Goal: Navigation & Orientation: Find specific page/section

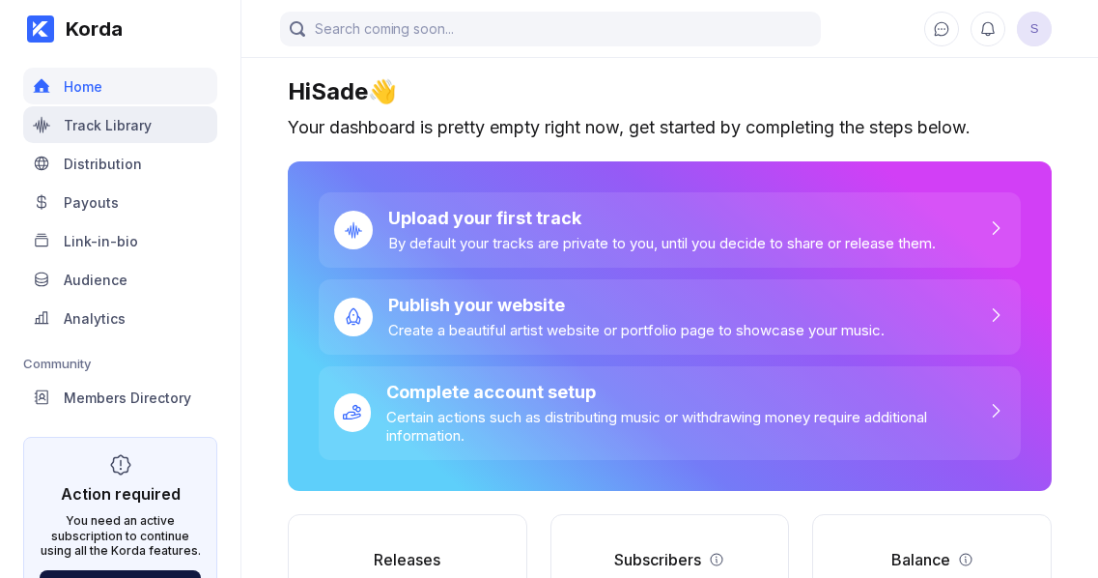
click at [123, 123] on div "Track Library" at bounding box center [108, 125] width 88 height 16
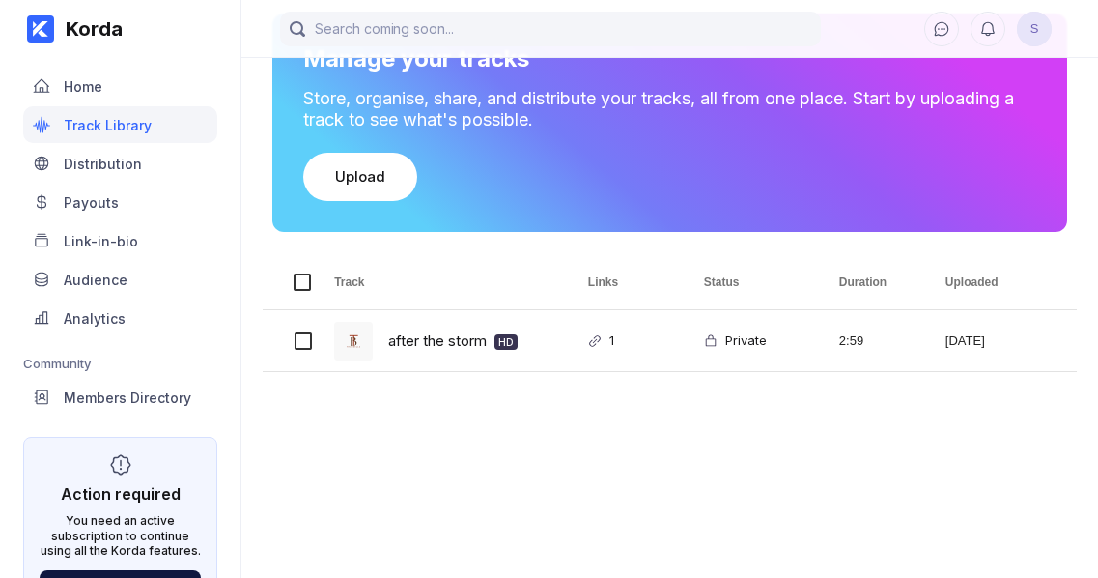
scroll to position [161, 0]
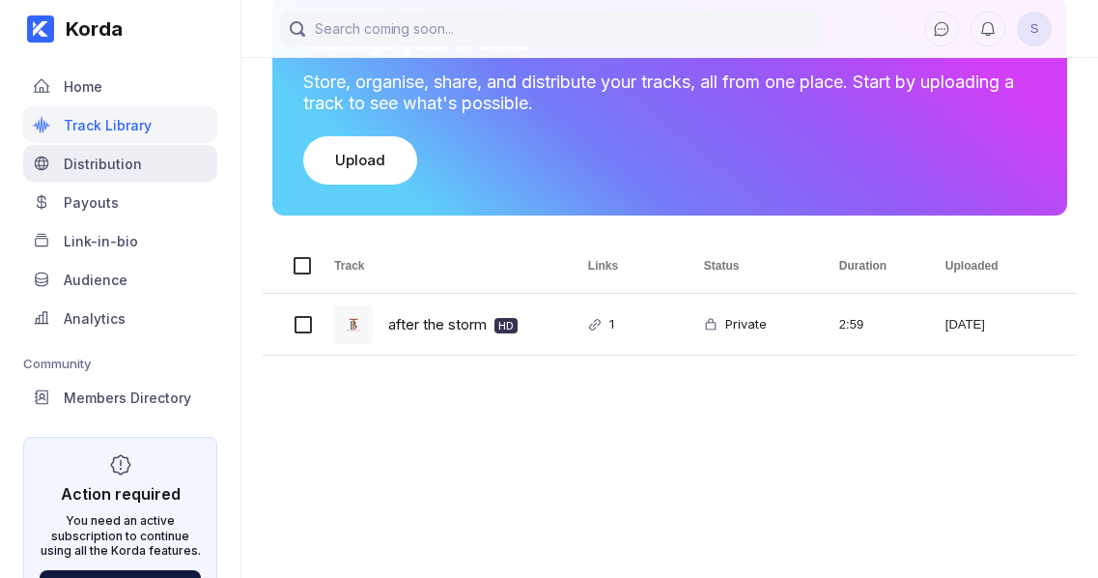
click at [111, 161] on div "Distribution" at bounding box center [103, 164] width 78 height 16
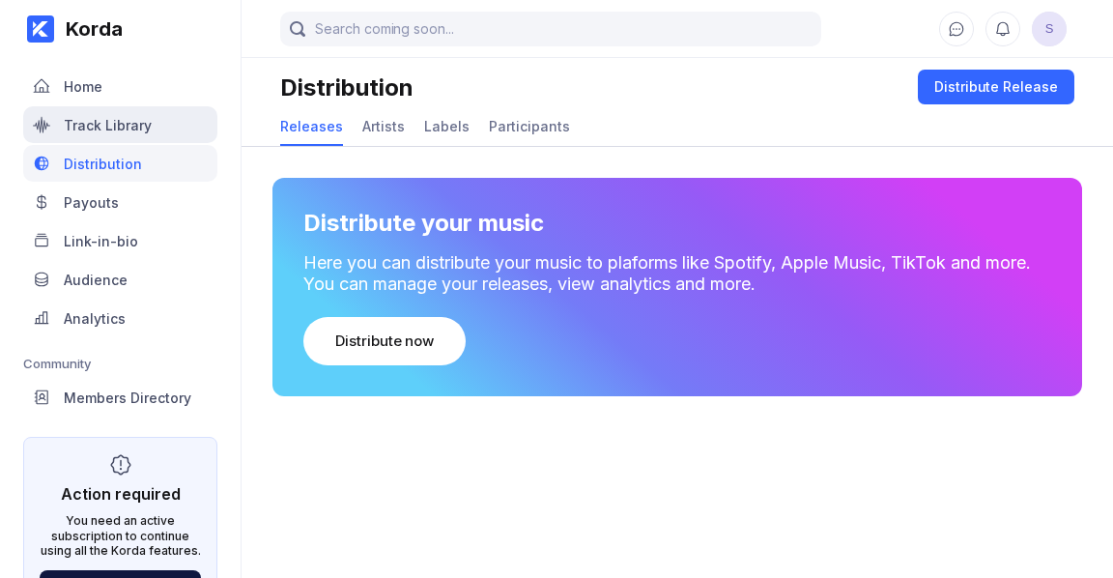
click at [123, 131] on div "Track Library" at bounding box center [108, 125] width 88 height 16
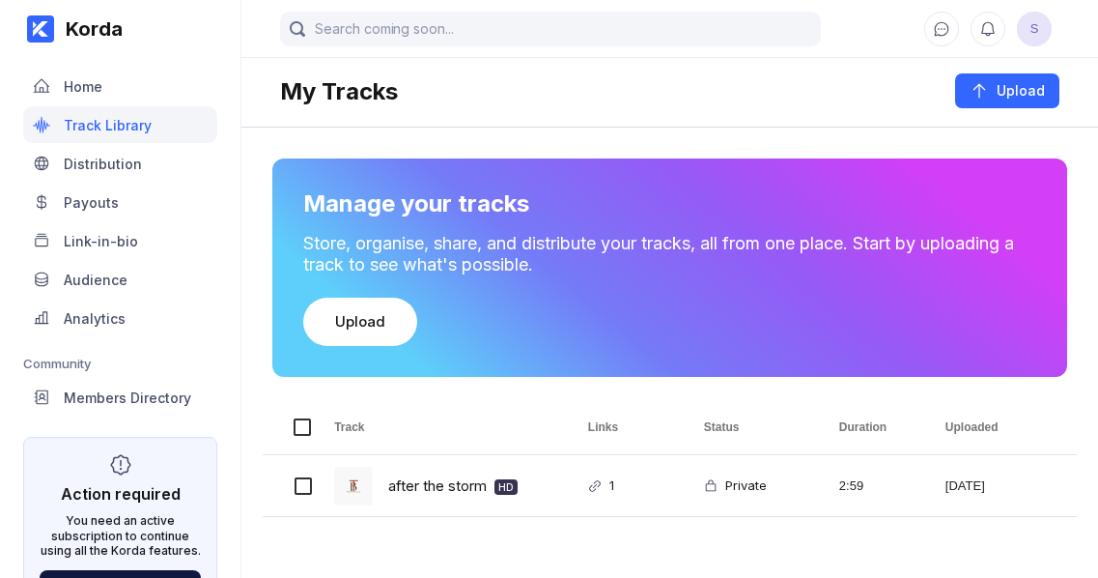
click at [1033, 38] on span "S" at bounding box center [1034, 29] width 35 height 35
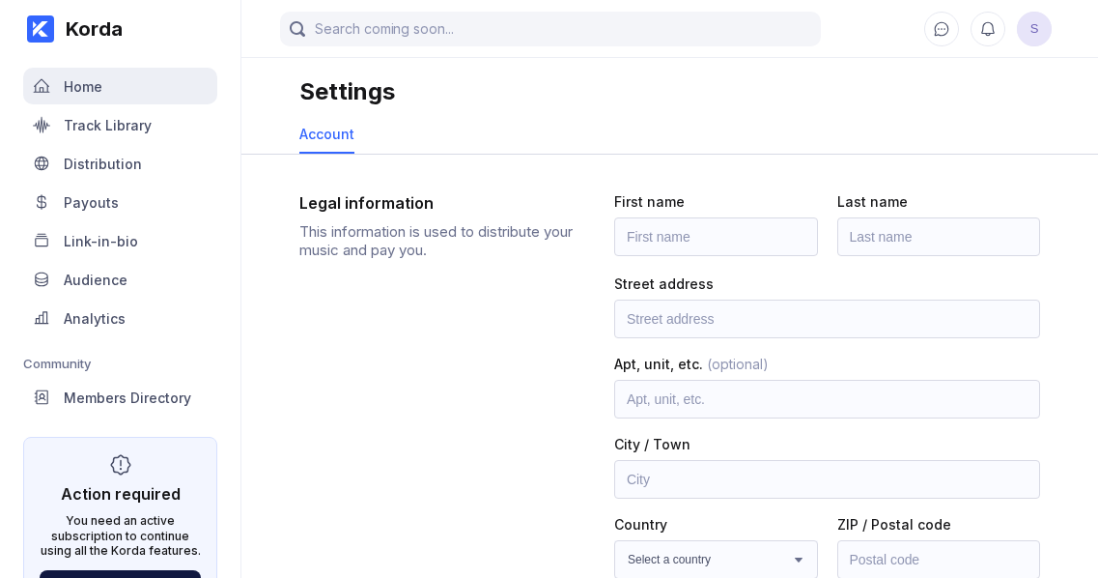
click at [80, 84] on div "Home" at bounding box center [83, 86] width 39 height 16
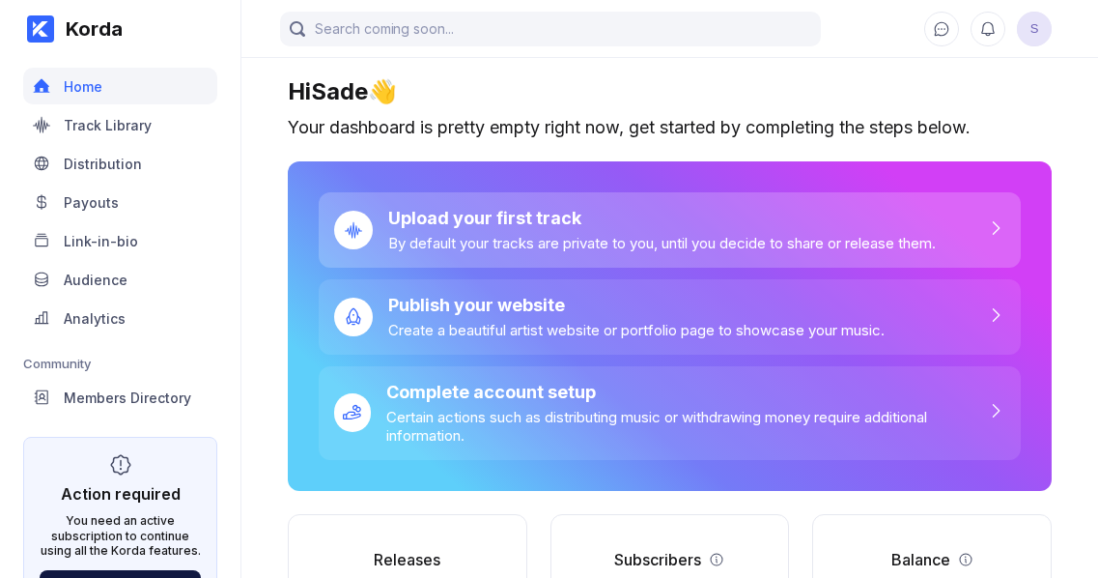
click at [492, 220] on div "Upload your first track" at bounding box center [662, 218] width 548 height 20
